Goal: Complete application form: Complete application form

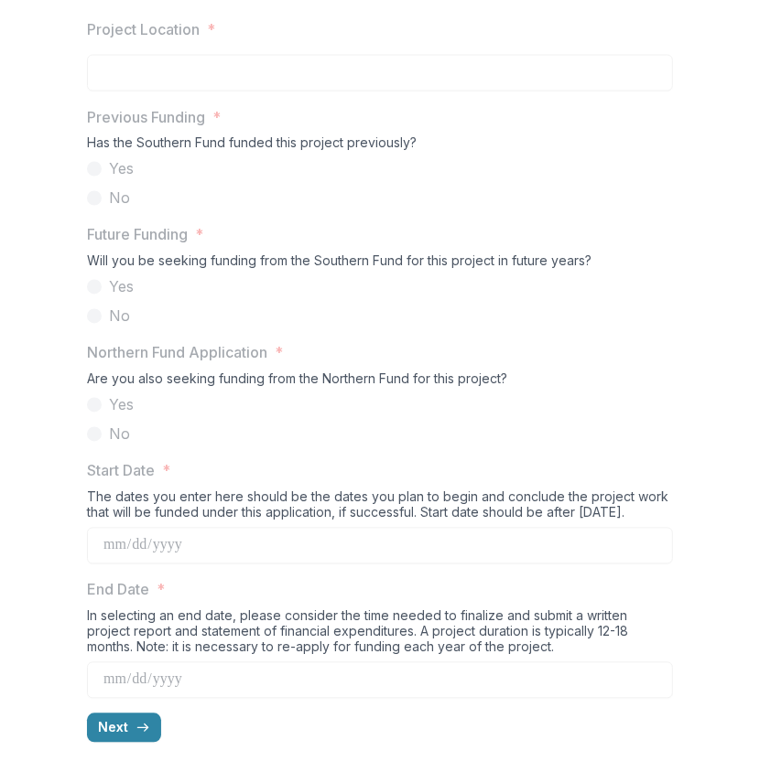
scroll to position [1727, 0]
click at [137, 728] on icon "button" at bounding box center [142, 728] width 15 height 15
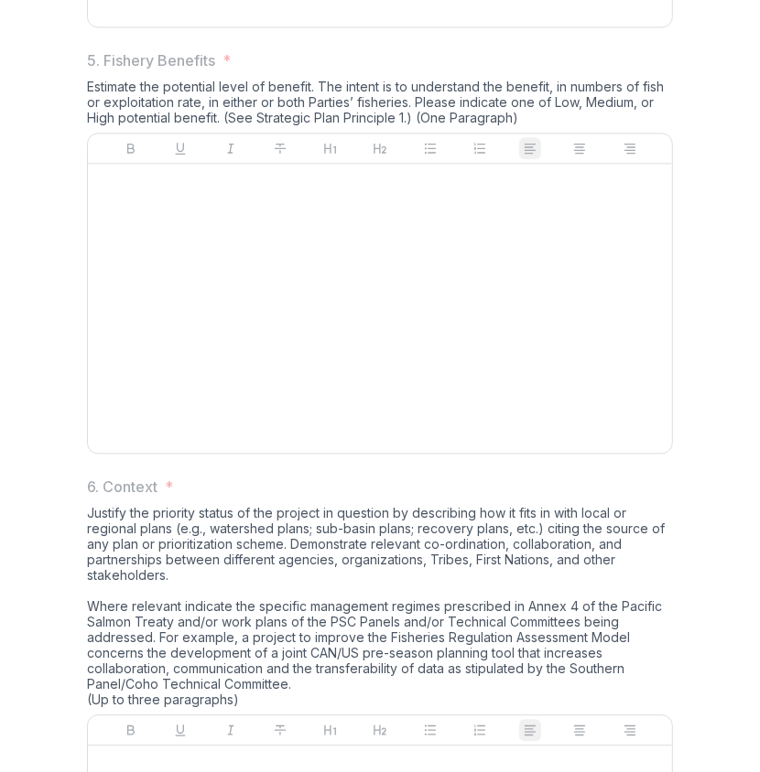
scroll to position [2013, 0]
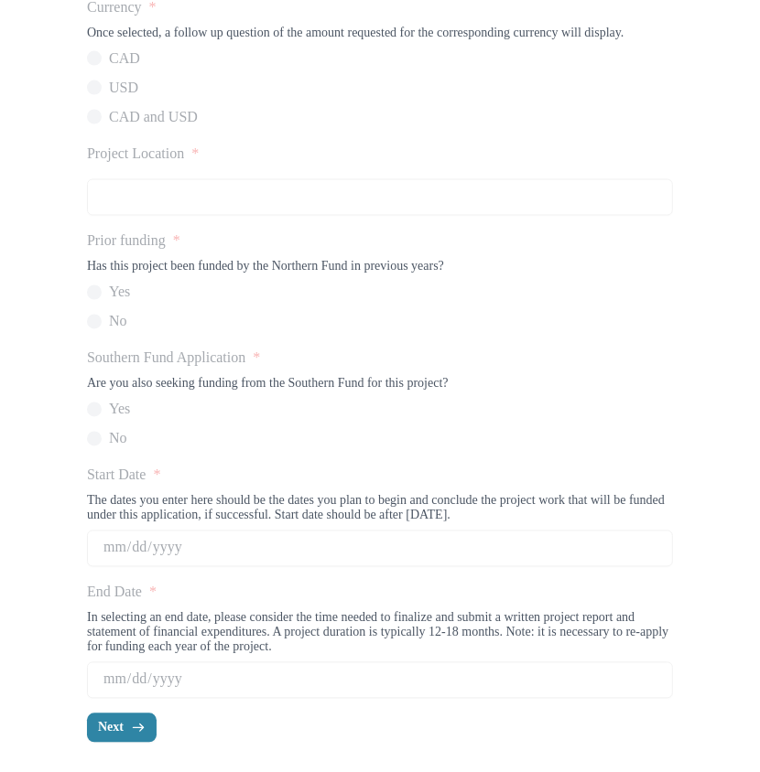
scroll to position [1743, 0]
click at [105, 718] on button "Next" at bounding box center [122, 728] width 70 height 29
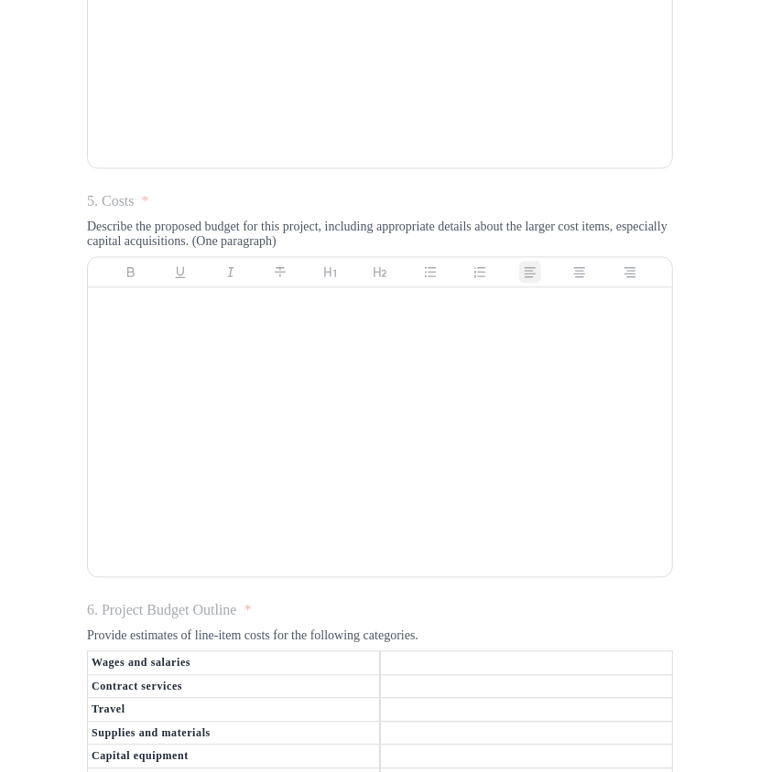
scroll to position [2187, 0]
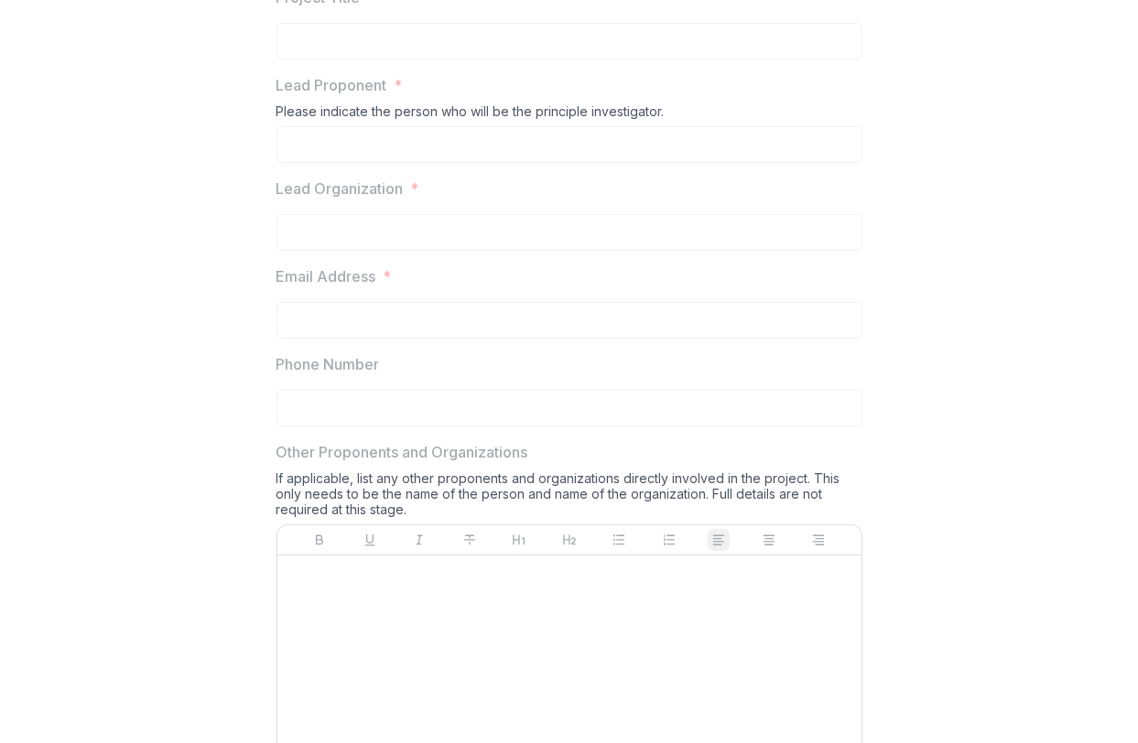
scroll to position [641, 0]
